Goal: Find specific page/section: Find specific page/section

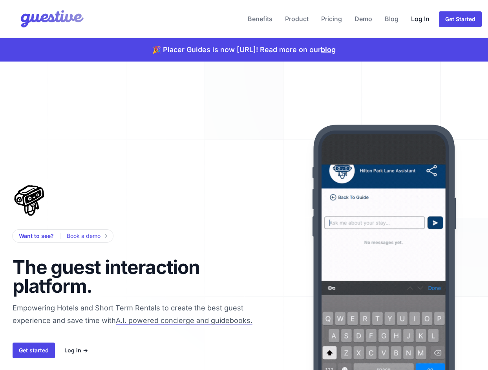
click at [417, 18] on link "Log In" at bounding box center [420, 18] width 25 height 19
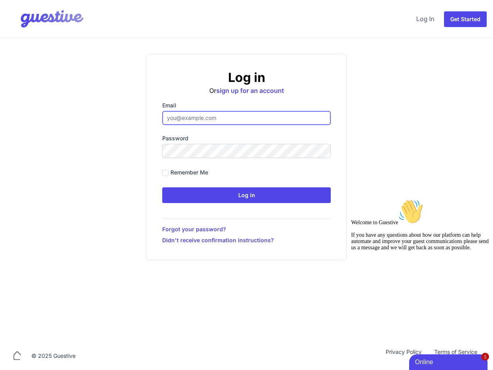
type input "[EMAIL_ADDRESS][DOMAIN_NAME]"
click at [162, 188] on input "Log in" at bounding box center [246, 196] width 169 height 16
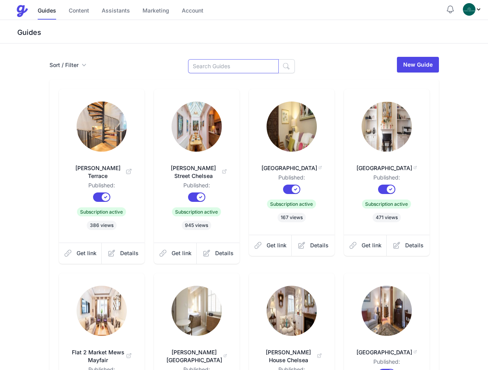
click at [208, 66] on input at bounding box center [233, 66] width 91 height 14
paste input "[STREET_ADDRESS][PERSON_NAME]"
type input "[STREET_ADDRESS][PERSON_NAME]"
